Goal: Transaction & Acquisition: Purchase product/service

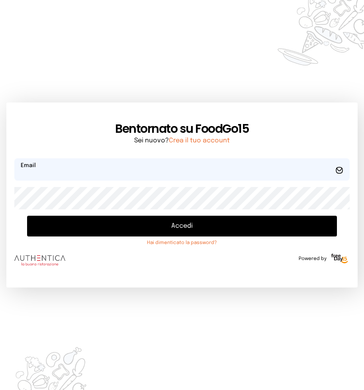
type input "**********"
drag, startPoint x: 184, startPoint y: 225, endPoint x: 177, endPoint y: 226, distance: 7.6
click at [184, 225] on button "Accedi" at bounding box center [182, 226] width 310 height 21
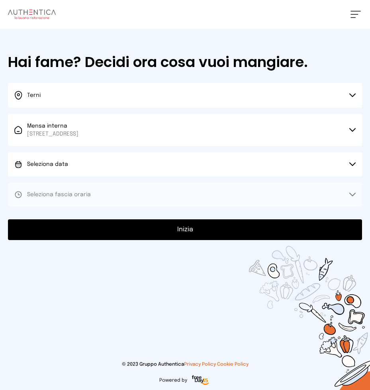
click at [350, 163] on icon at bounding box center [353, 164] width 6 height 3
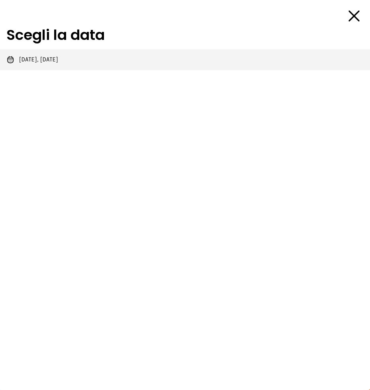
click at [57, 61] on span "[DATE], [DATE]" at bounding box center [38, 60] width 39 height 8
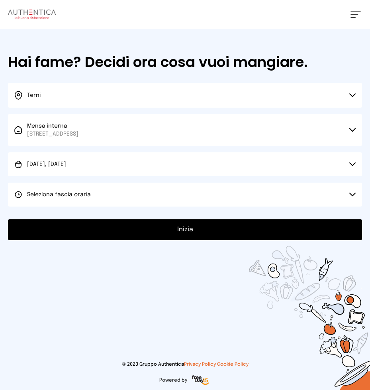
click at [351, 195] on icon at bounding box center [352, 194] width 6 height 4
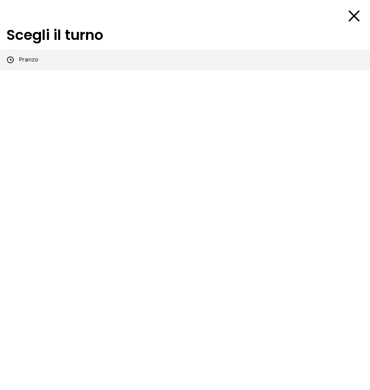
click at [34, 61] on span "Pranzo" at bounding box center [28, 60] width 19 height 8
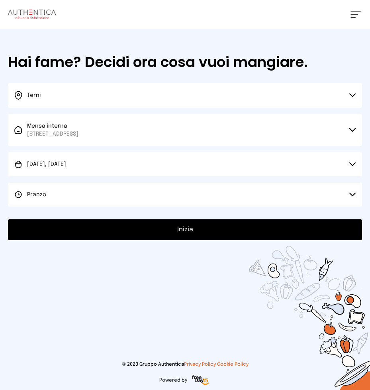
click at [194, 228] on button "Inizia" at bounding box center [185, 229] width 354 height 21
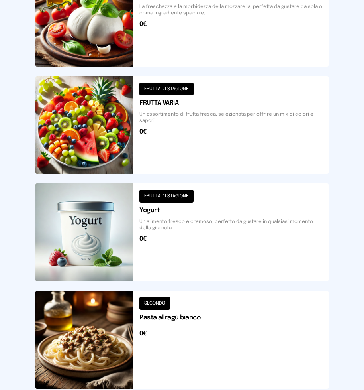
scroll to position [837, 0]
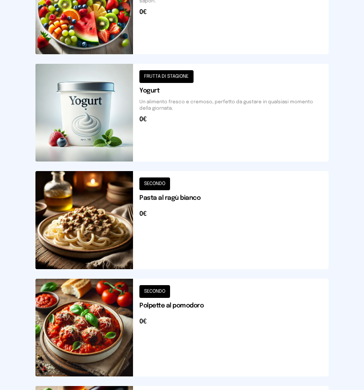
click at [173, 320] on button at bounding box center [181, 327] width 293 height 98
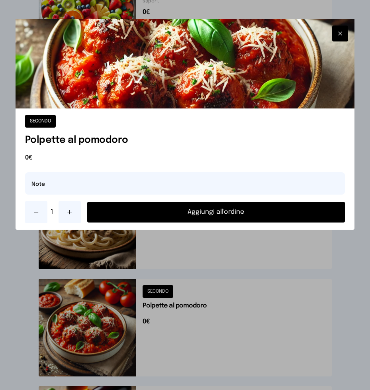
click at [209, 213] on button "Aggiungi all'ordine" at bounding box center [216, 212] width 258 height 21
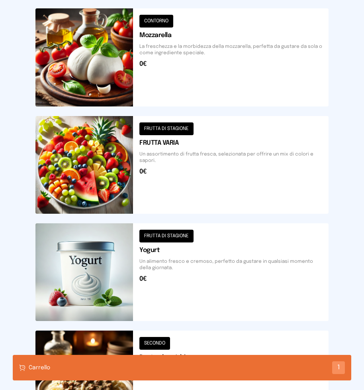
scroll to position [598, 0]
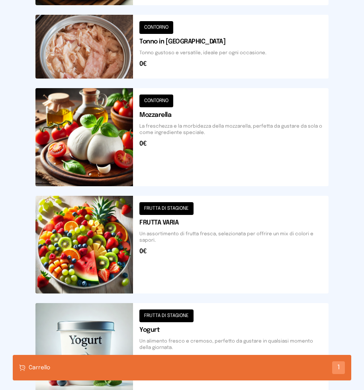
click at [101, 153] on button at bounding box center [181, 137] width 293 height 98
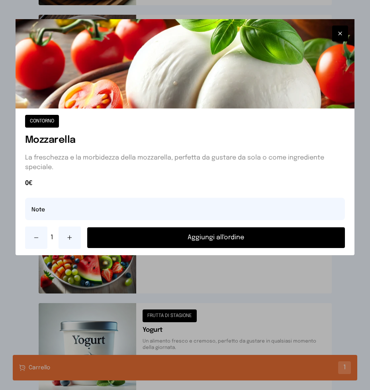
click at [190, 238] on button "Aggiungi all'ordine" at bounding box center [216, 237] width 258 height 21
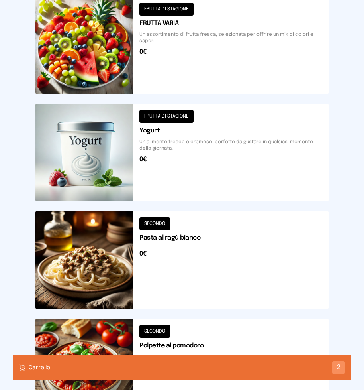
scroll to position [981, 0]
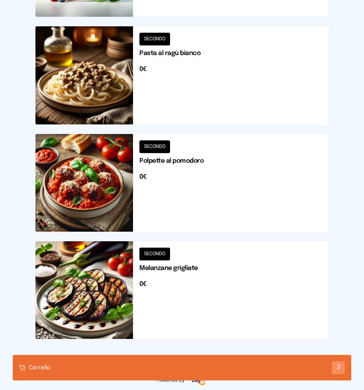
click at [110, 281] on button at bounding box center [181, 290] width 293 height 98
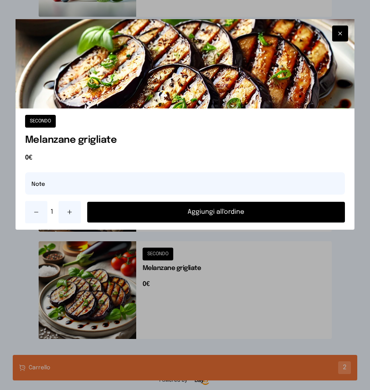
click at [192, 211] on button "Aggiungi all'ordine" at bounding box center [216, 212] width 258 height 21
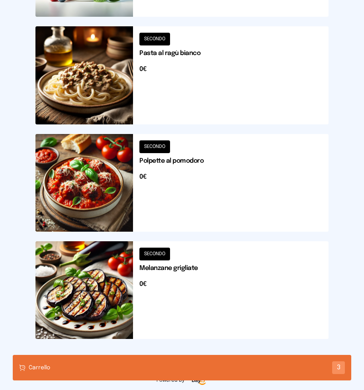
click at [136, 364] on div "Carrello 3" at bounding box center [182, 367] width 339 height 25
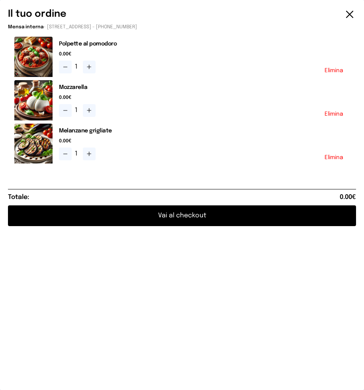
click at [178, 217] on button "Vai al checkout" at bounding box center [182, 215] width 348 height 21
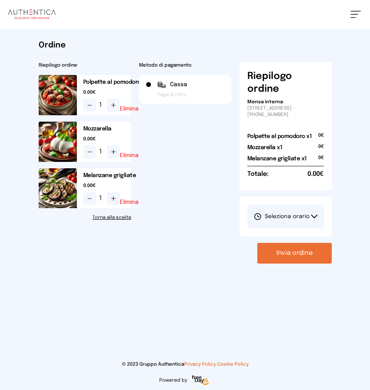
click at [316, 214] on button "Seleziona orario" at bounding box center [285, 216] width 76 height 24
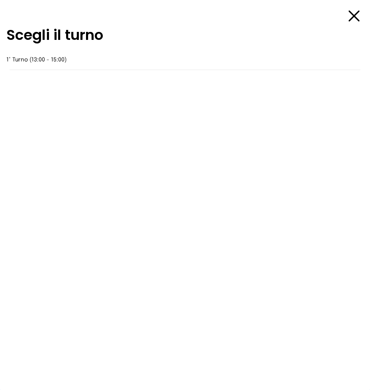
click at [59, 60] on span "1° Turno (13:00 - 15:00)" at bounding box center [36, 60] width 60 height 8
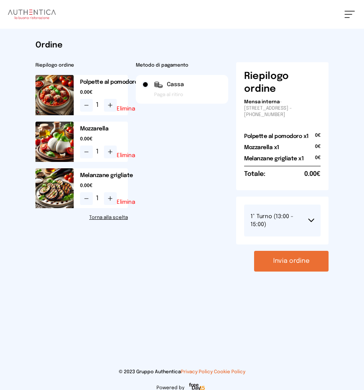
click at [286, 263] on button "Invia ordine" at bounding box center [291, 261] width 74 height 21
